Goal: Find specific page/section: Find specific page/section

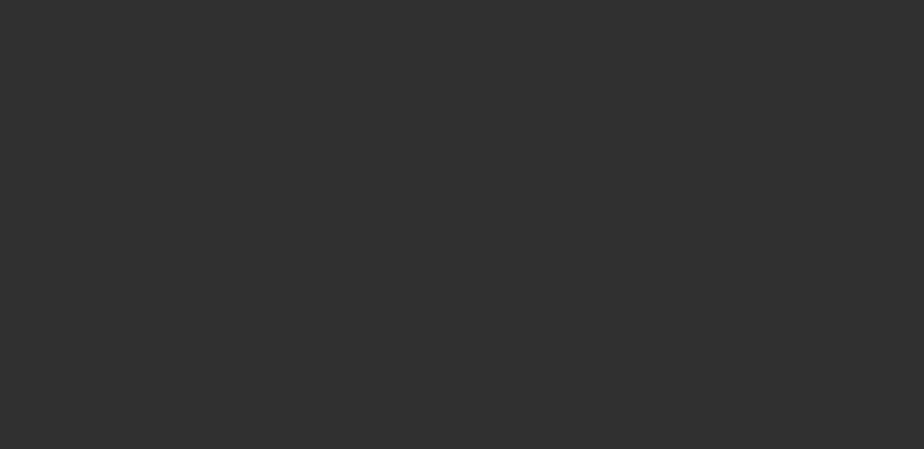
select select "10"
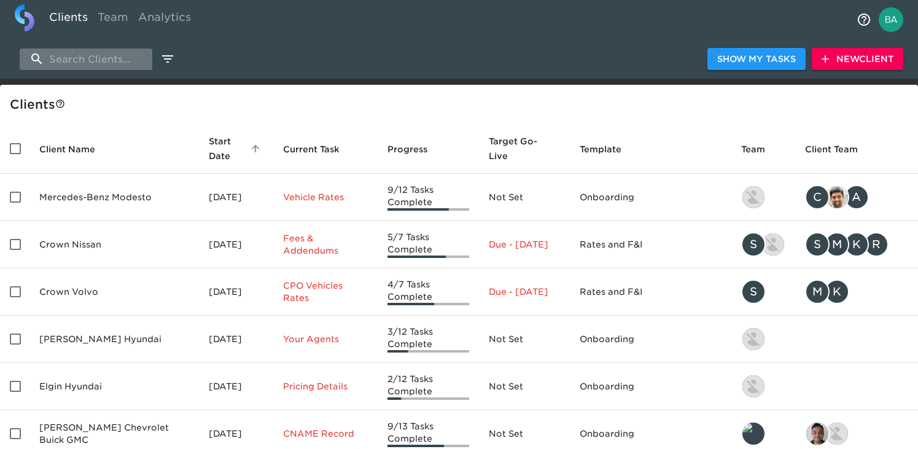
click at [109, 60] on input "search" at bounding box center [86, 58] width 133 height 21
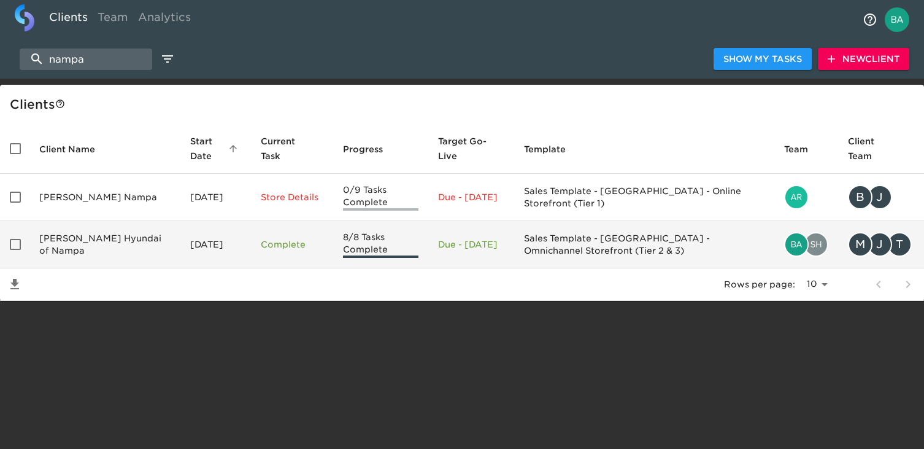
type input "nampa"
click at [99, 238] on td "[PERSON_NAME] Hyundai of Nampa" at bounding box center [104, 244] width 151 height 47
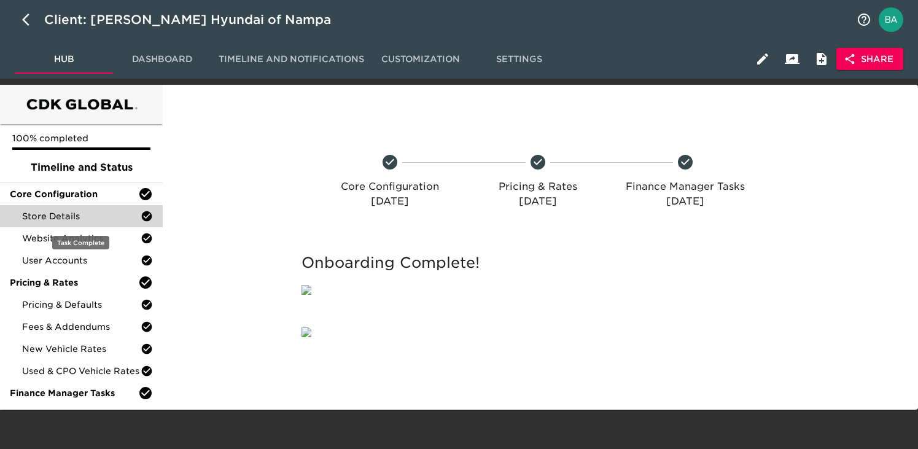
click at [109, 214] on span "Store Details" at bounding box center [81, 216] width 118 height 12
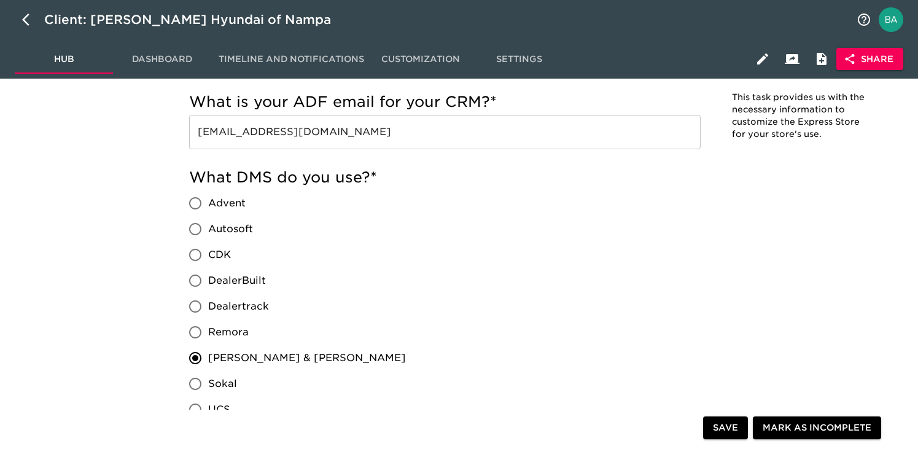
scroll to position [1087, 0]
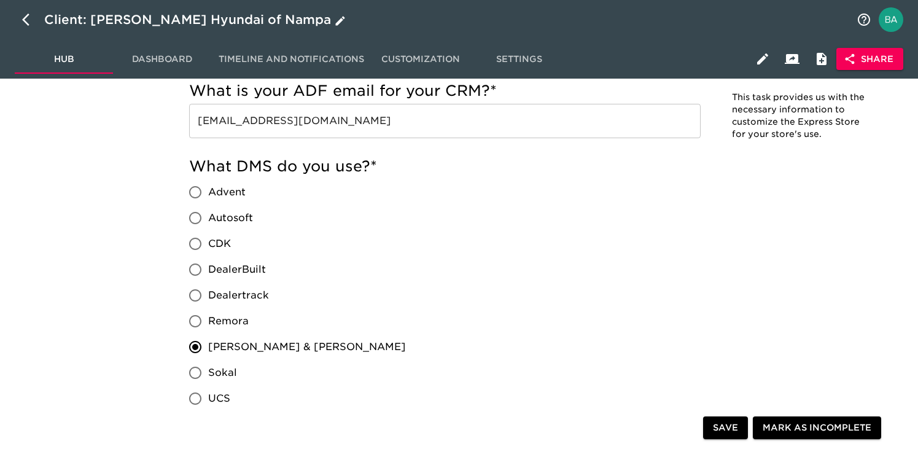
click at [92, 20] on div "Client: [PERSON_NAME] Hyundai of Nampa" at bounding box center [196, 20] width 304 height 20
click at [24, 13] on icon "button" at bounding box center [29, 19] width 15 height 15
select select "10"
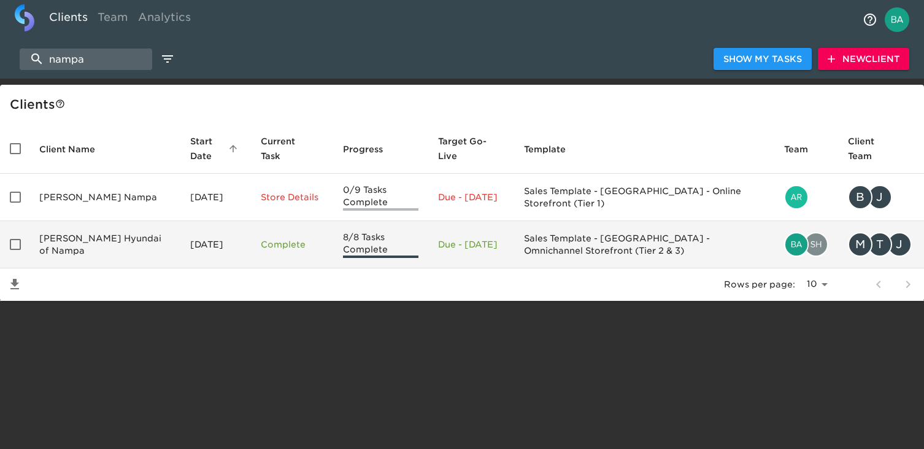
click at [83, 249] on td "[PERSON_NAME] Hyundai of Nampa" at bounding box center [104, 244] width 151 height 47
